Goal: Information Seeking & Learning: Learn about a topic

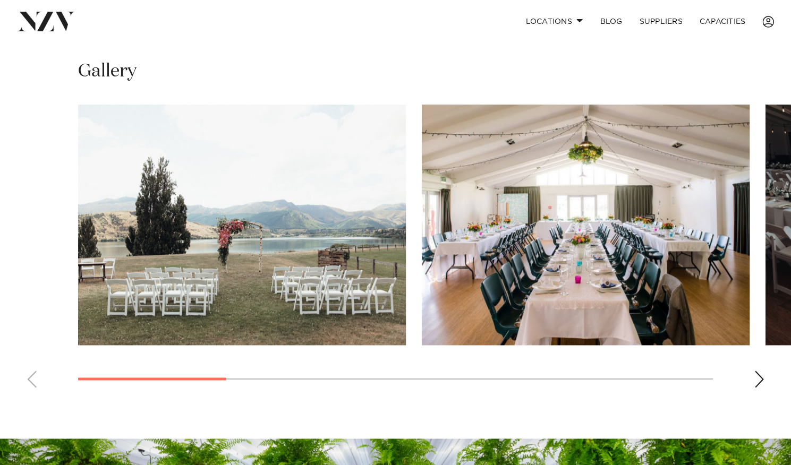
scroll to position [765, 0]
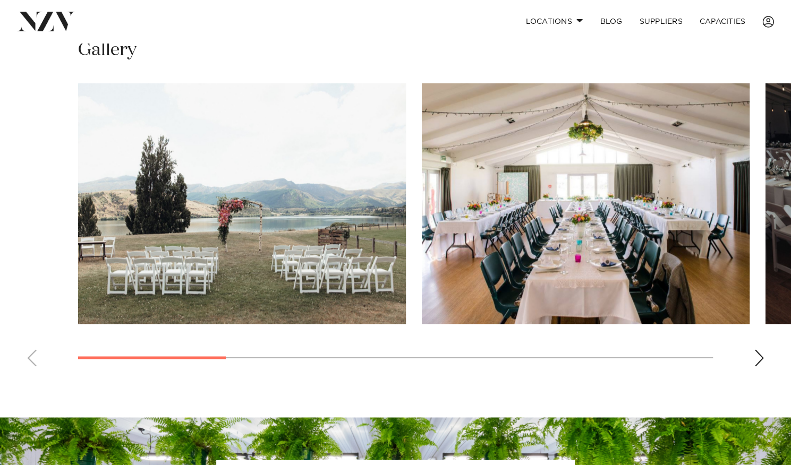
click at [529, 202] on img "2 / 8" at bounding box center [586, 203] width 328 height 241
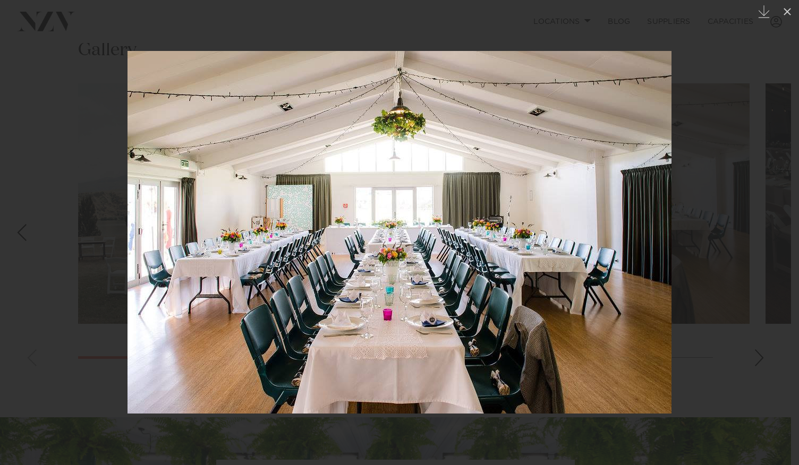
click at [474, 377] on img at bounding box center [399, 232] width 544 height 363
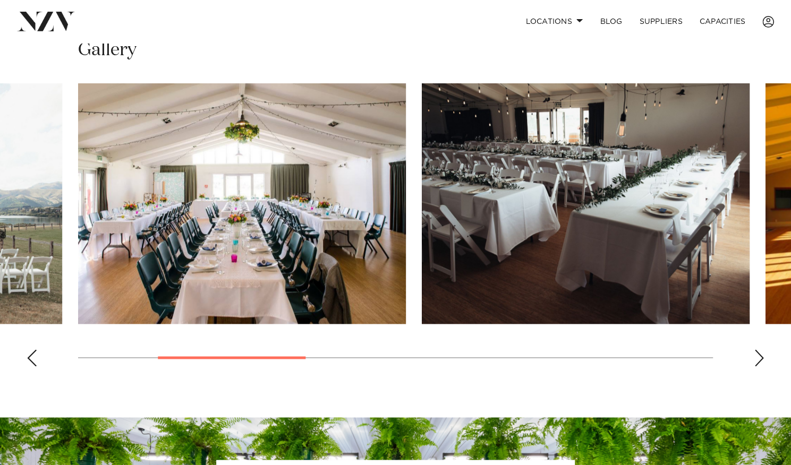
click at [207, 214] on img "2 / 8" at bounding box center [242, 203] width 328 height 241
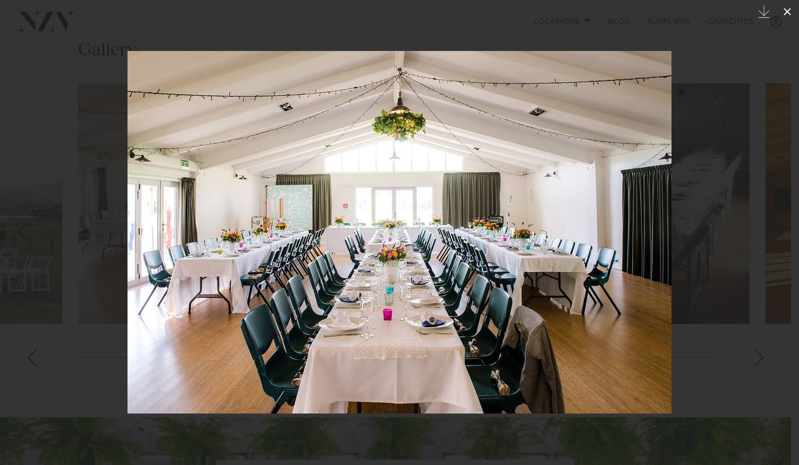
click at [786, 10] on icon at bounding box center [786, 11] width 7 height 7
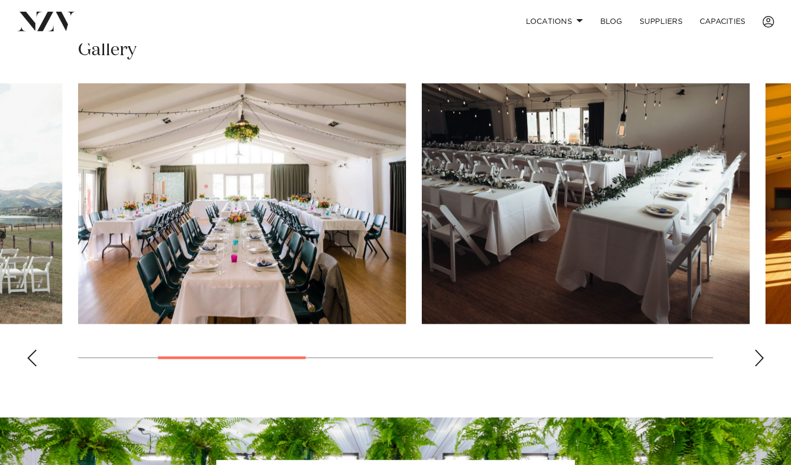
click at [621, 172] on img "3 / 8" at bounding box center [586, 203] width 328 height 241
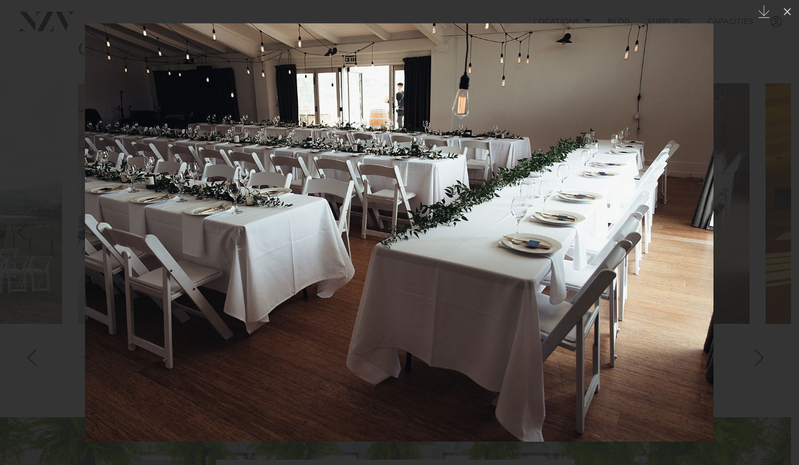
click at [621, 172] on img at bounding box center [399, 232] width 628 height 418
click at [78, 56] on div at bounding box center [399, 232] width 799 height 465
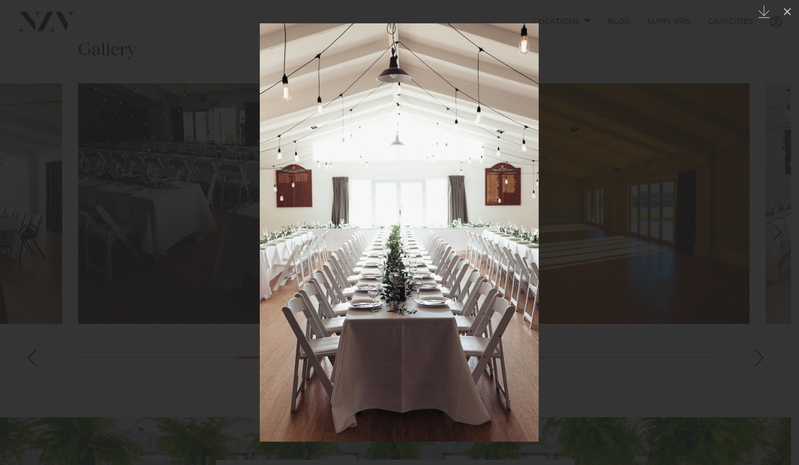
click at [761, 328] on div at bounding box center [399, 232] width 799 height 465
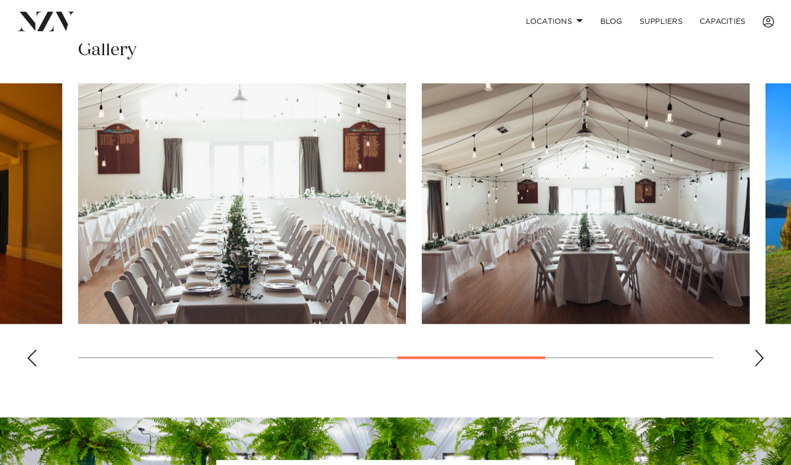
click at [761, 349] on div "Next slide" at bounding box center [759, 357] width 11 height 17
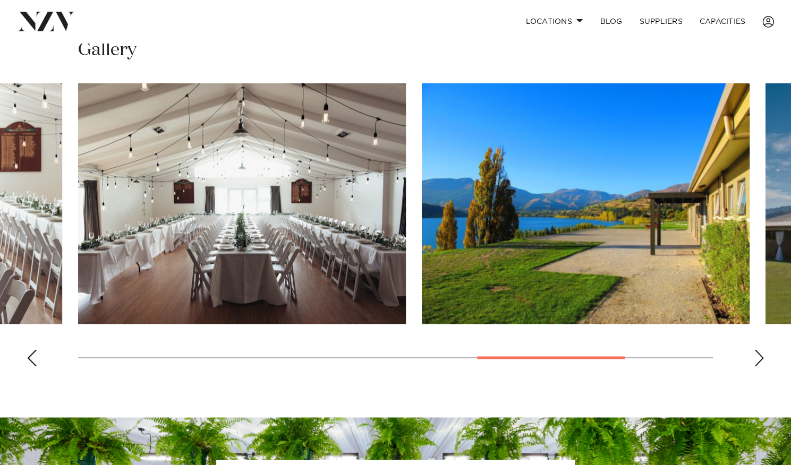
click at [761, 349] on div "Next slide" at bounding box center [759, 357] width 11 height 17
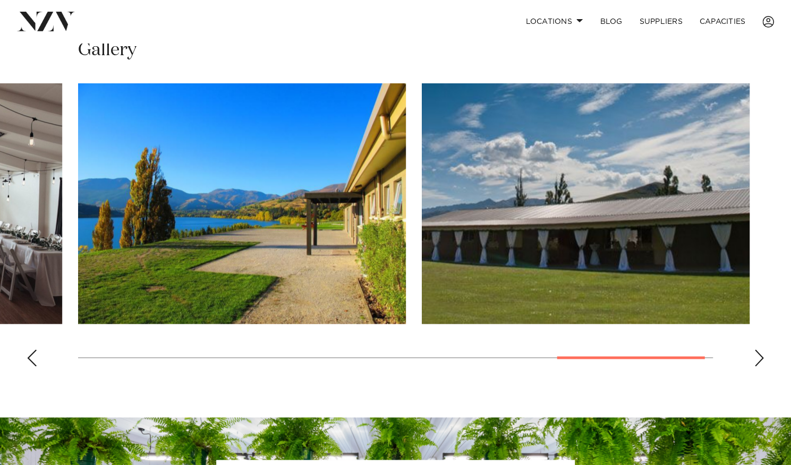
click at [761, 349] on div "Next slide" at bounding box center [759, 357] width 11 height 17
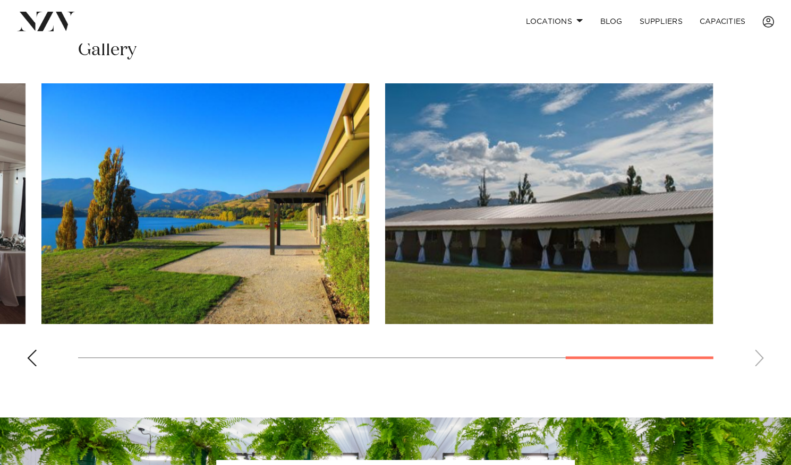
click at [761, 328] on swiper-container at bounding box center [395, 229] width 791 height 292
click at [30, 349] on div "Previous slide" at bounding box center [32, 357] width 11 height 17
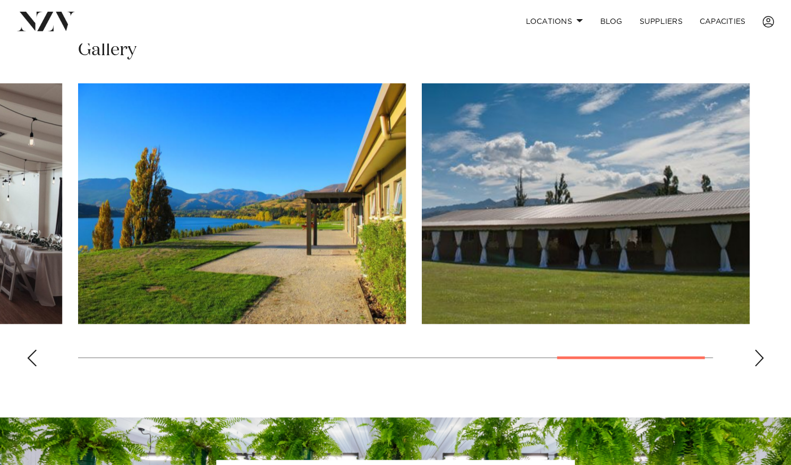
click at [30, 349] on div "Previous slide" at bounding box center [32, 357] width 11 height 17
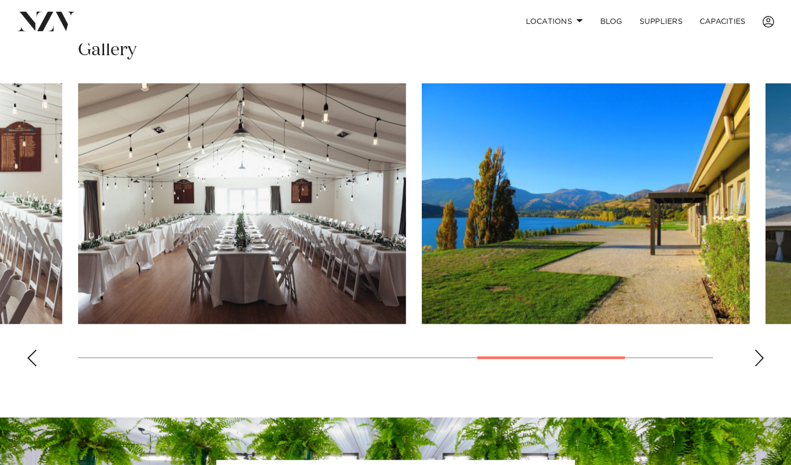
click at [31, 349] on div "Previous slide" at bounding box center [32, 357] width 11 height 17
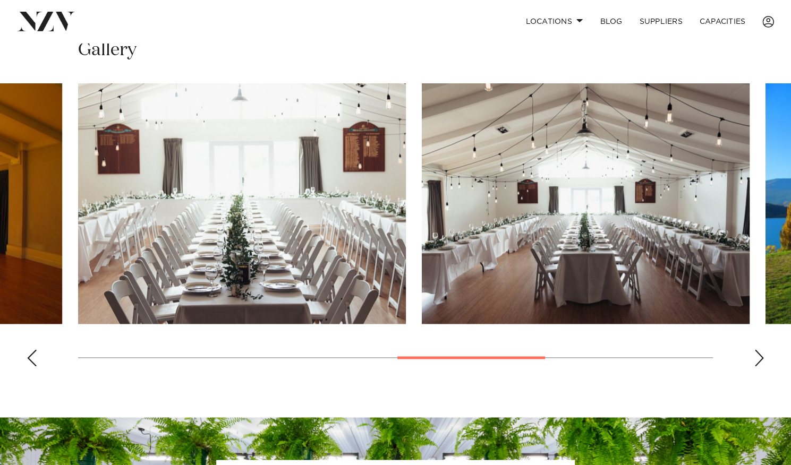
click at [31, 349] on div "Previous slide" at bounding box center [32, 357] width 11 height 17
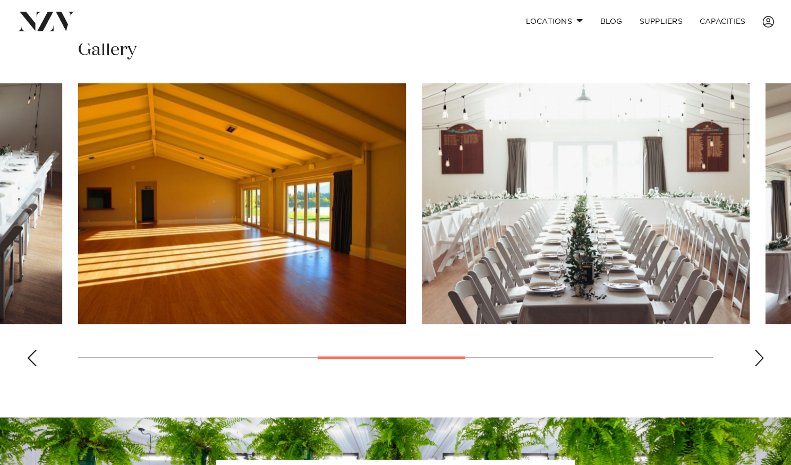
click at [551, 194] on img "5 / 8" at bounding box center [586, 203] width 328 height 241
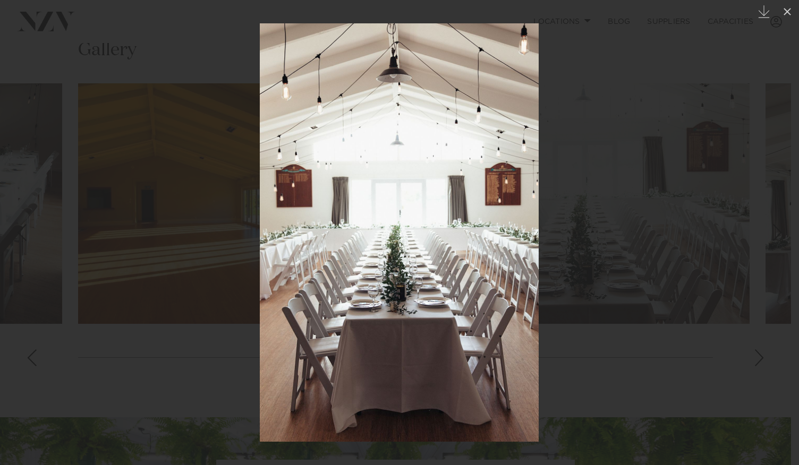
click at [235, 275] on div at bounding box center [399, 232] width 799 height 465
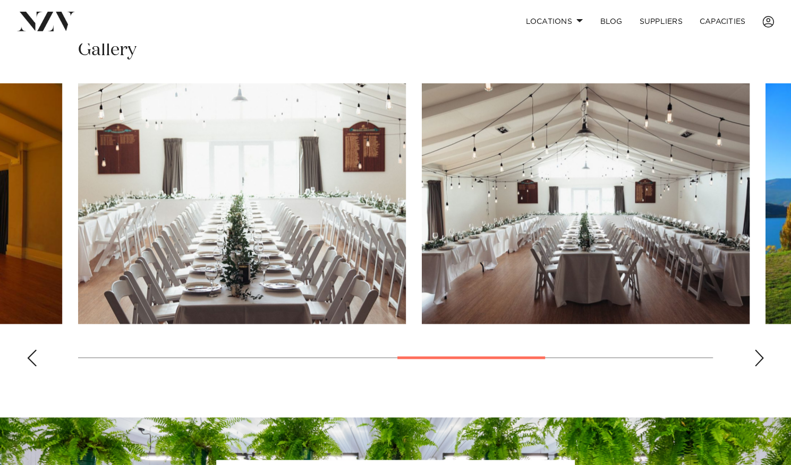
click at [29, 349] on div "Previous slide" at bounding box center [32, 357] width 11 height 17
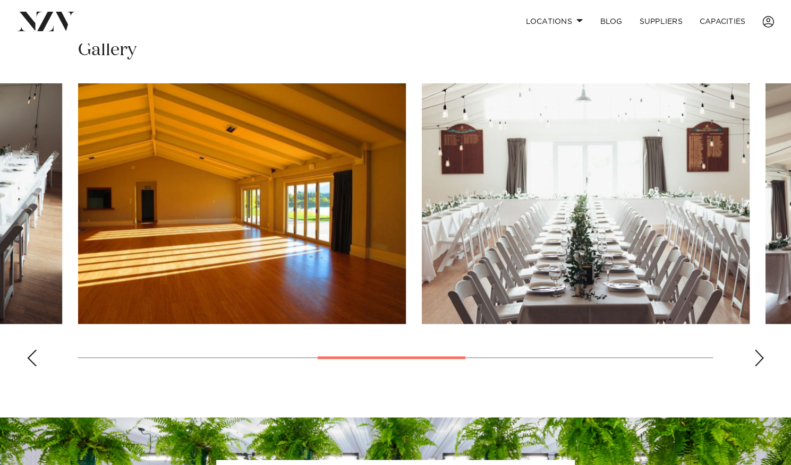
click at [29, 349] on div "Previous slide" at bounding box center [32, 357] width 11 height 17
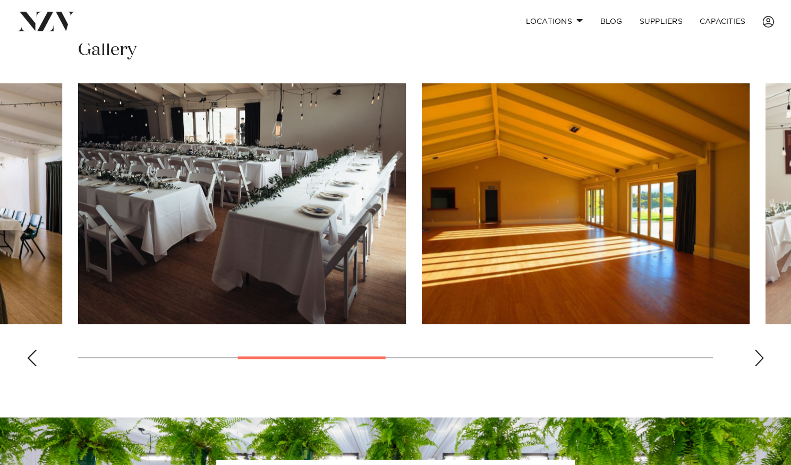
click at [29, 349] on div "Previous slide" at bounding box center [32, 357] width 11 height 17
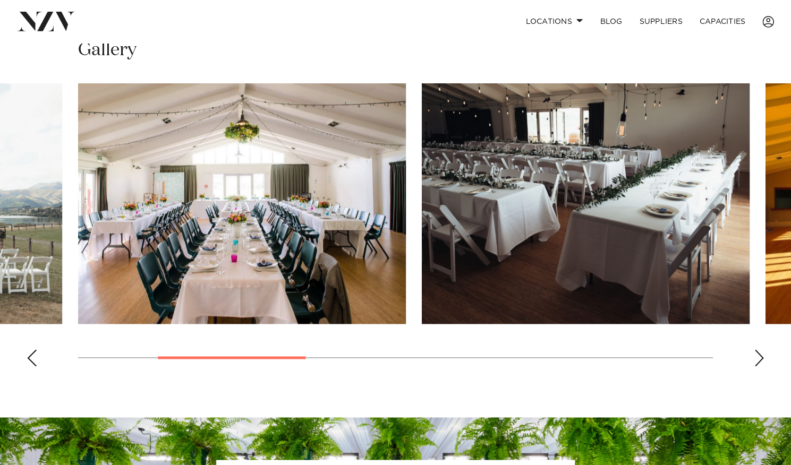
click at [29, 349] on div "Previous slide" at bounding box center [32, 357] width 11 height 17
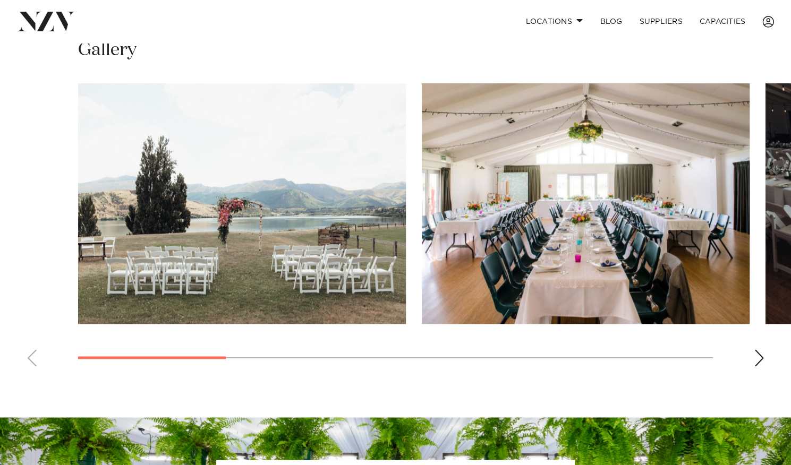
click at [29, 328] on swiper-container at bounding box center [395, 229] width 791 height 292
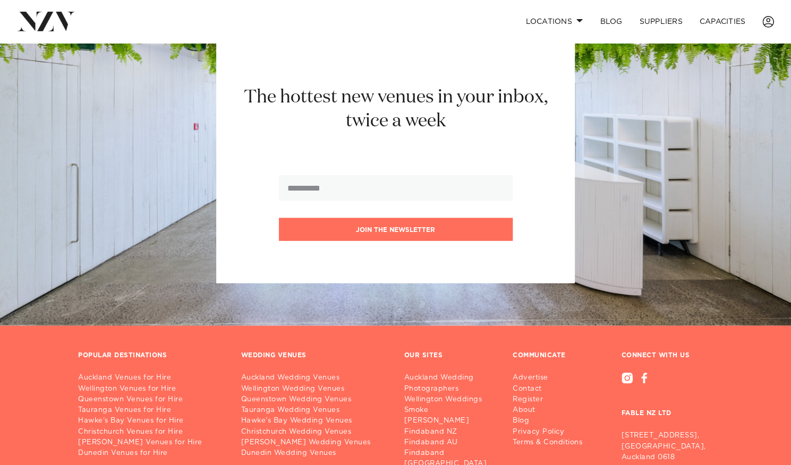
scroll to position [1189, 0]
